Goal: Task Accomplishment & Management: Complete application form

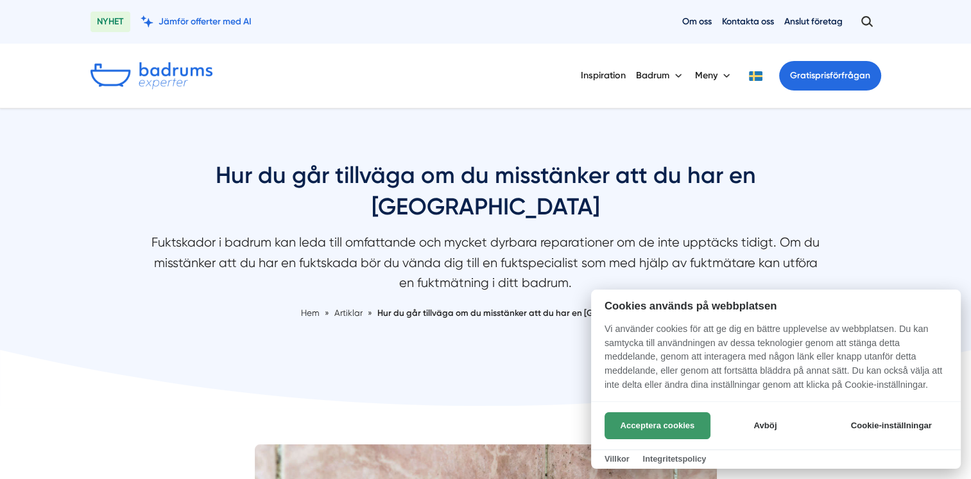
click at [699, 433] on button "Acceptera cookies" at bounding box center [658, 425] width 106 height 27
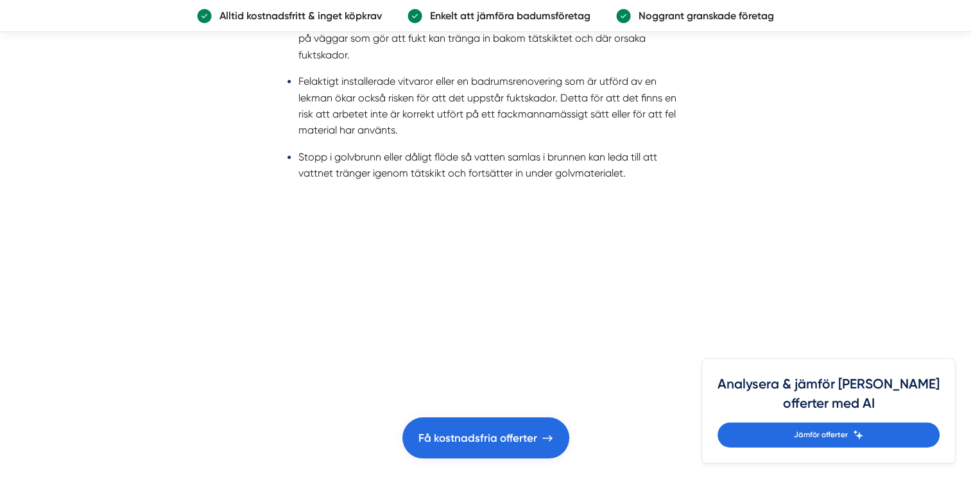
scroll to position [2232, 0]
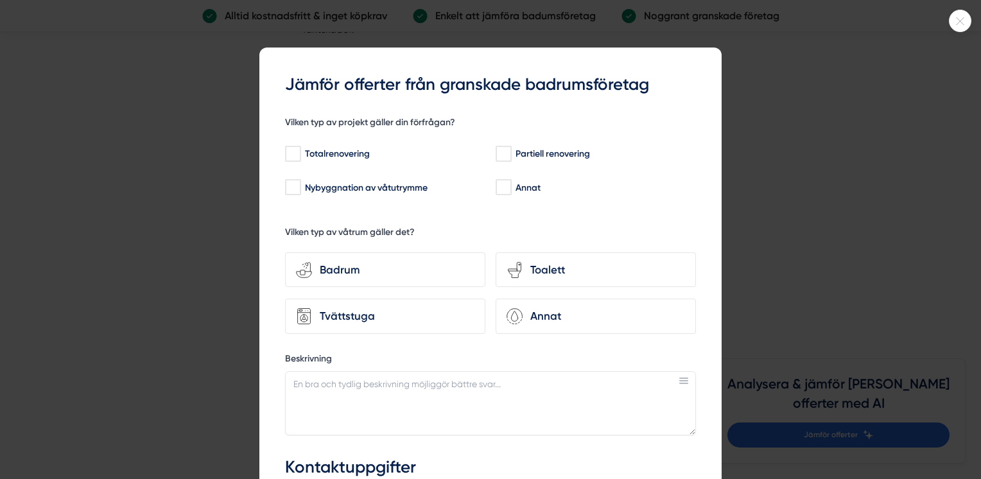
click at [970, 472] on html "NYHET Jämför offerter med AI Om oss Kontakta oss Anslut företag Inspiration Bad…" at bounding box center [490, 273] width 981 height 5011
click at [970, 472] on div at bounding box center [490, 239] width 981 height 479
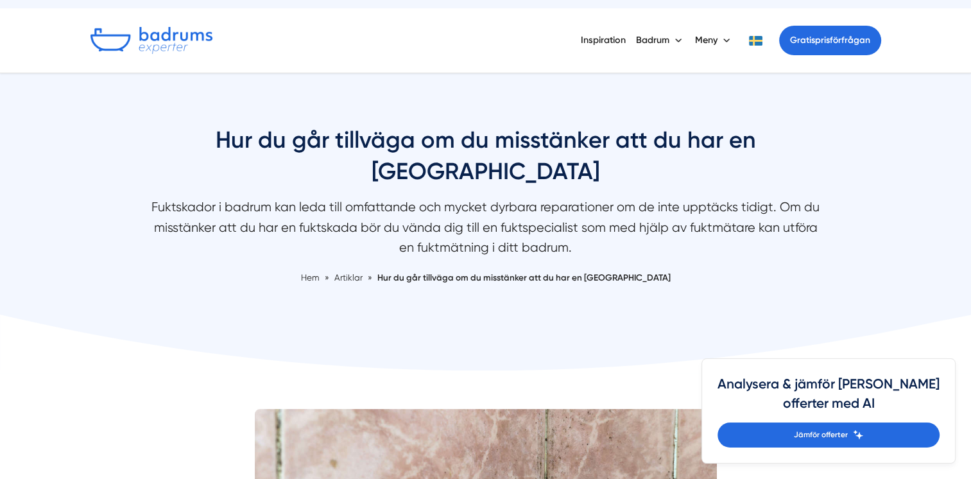
scroll to position [0, 0]
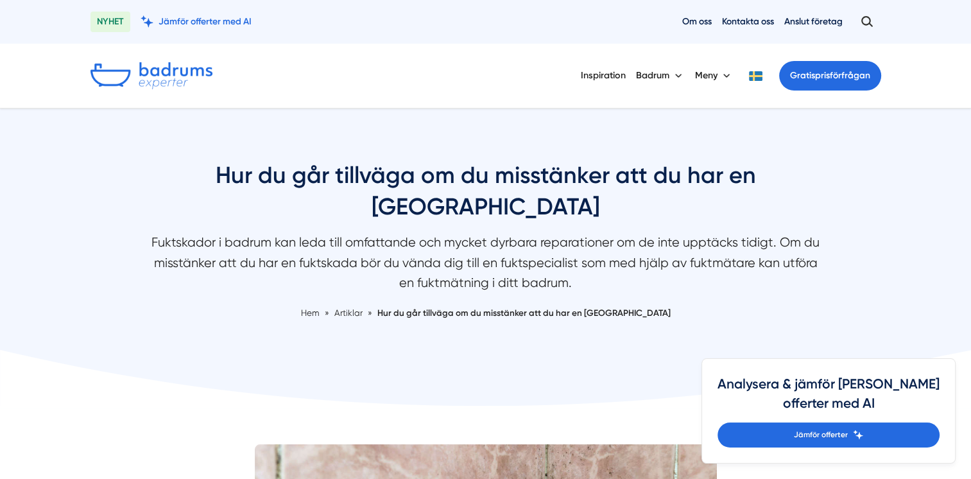
click at [154, 86] on img at bounding box center [151, 75] width 122 height 27
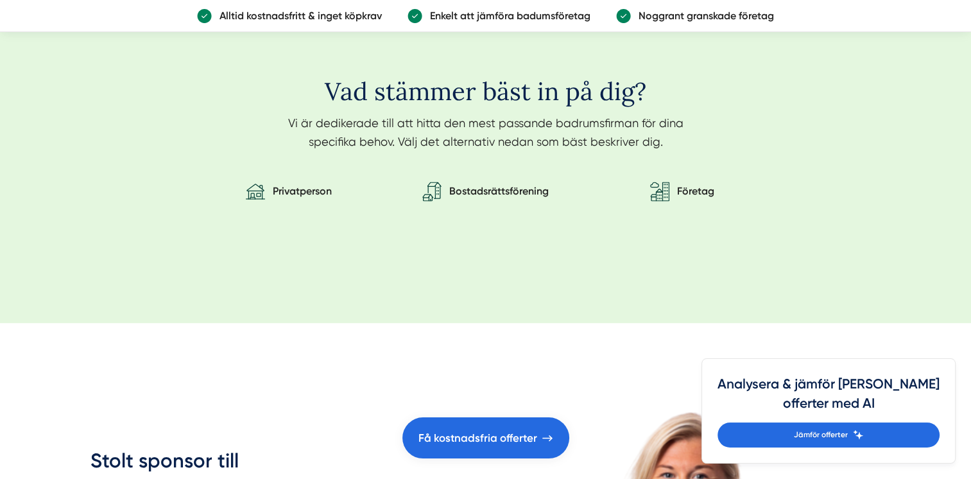
scroll to position [2155, 0]
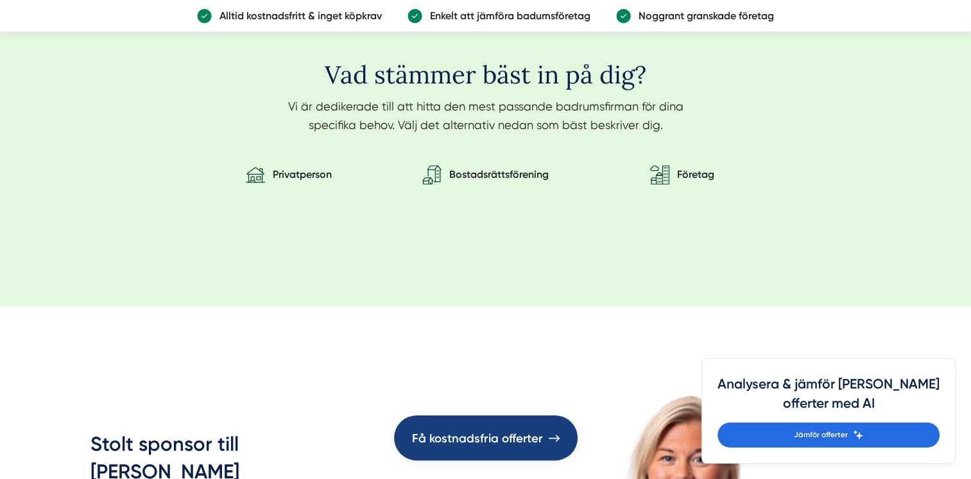
click at [495, 435] on span "Få kostnadsfria offerter" at bounding box center [477, 437] width 131 height 19
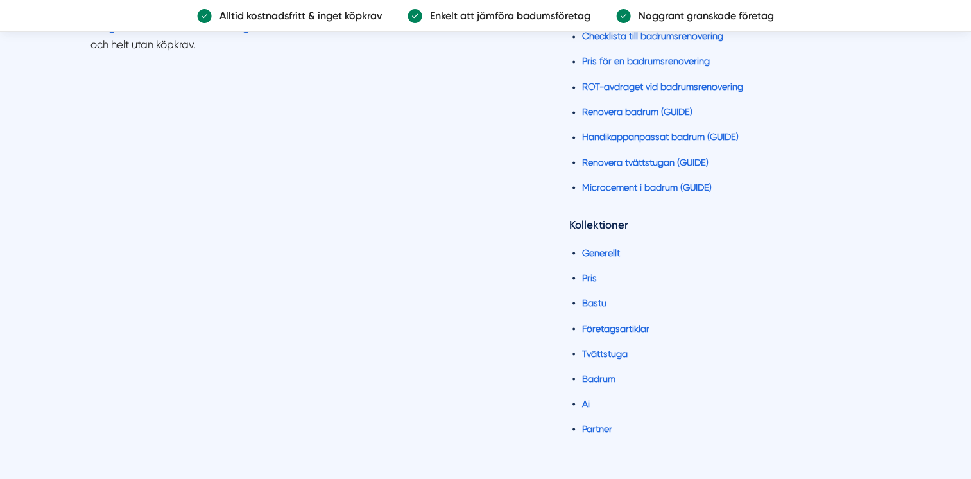
scroll to position [2331, 0]
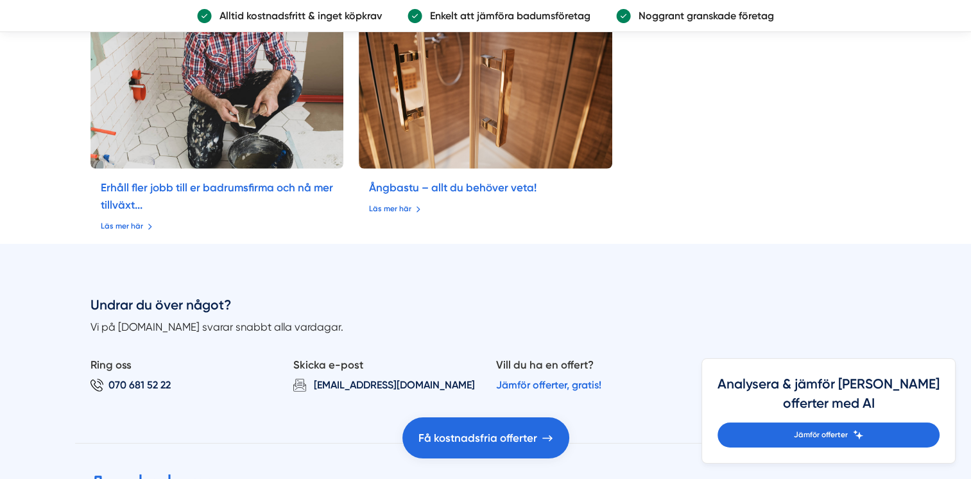
scroll to position [3878, 0]
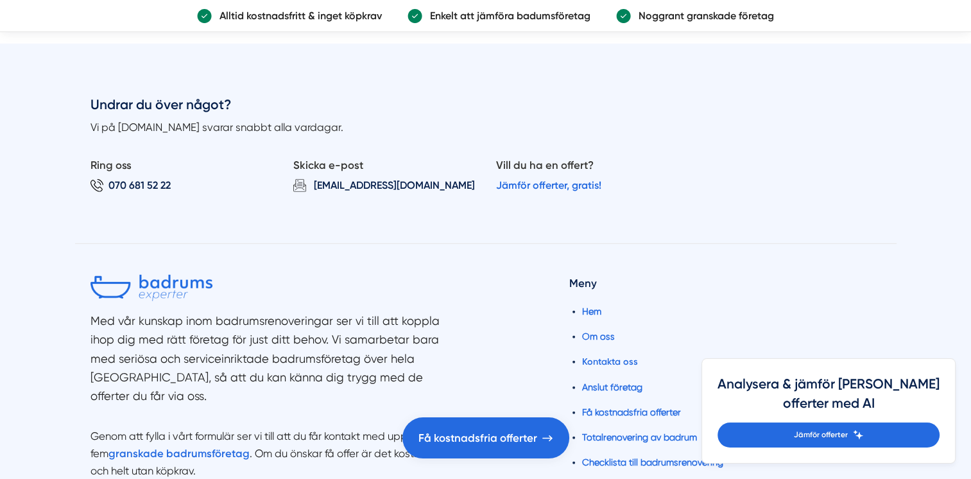
scroll to position [3771, 0]
